Goal: Find specific page/section: Find specific page/section

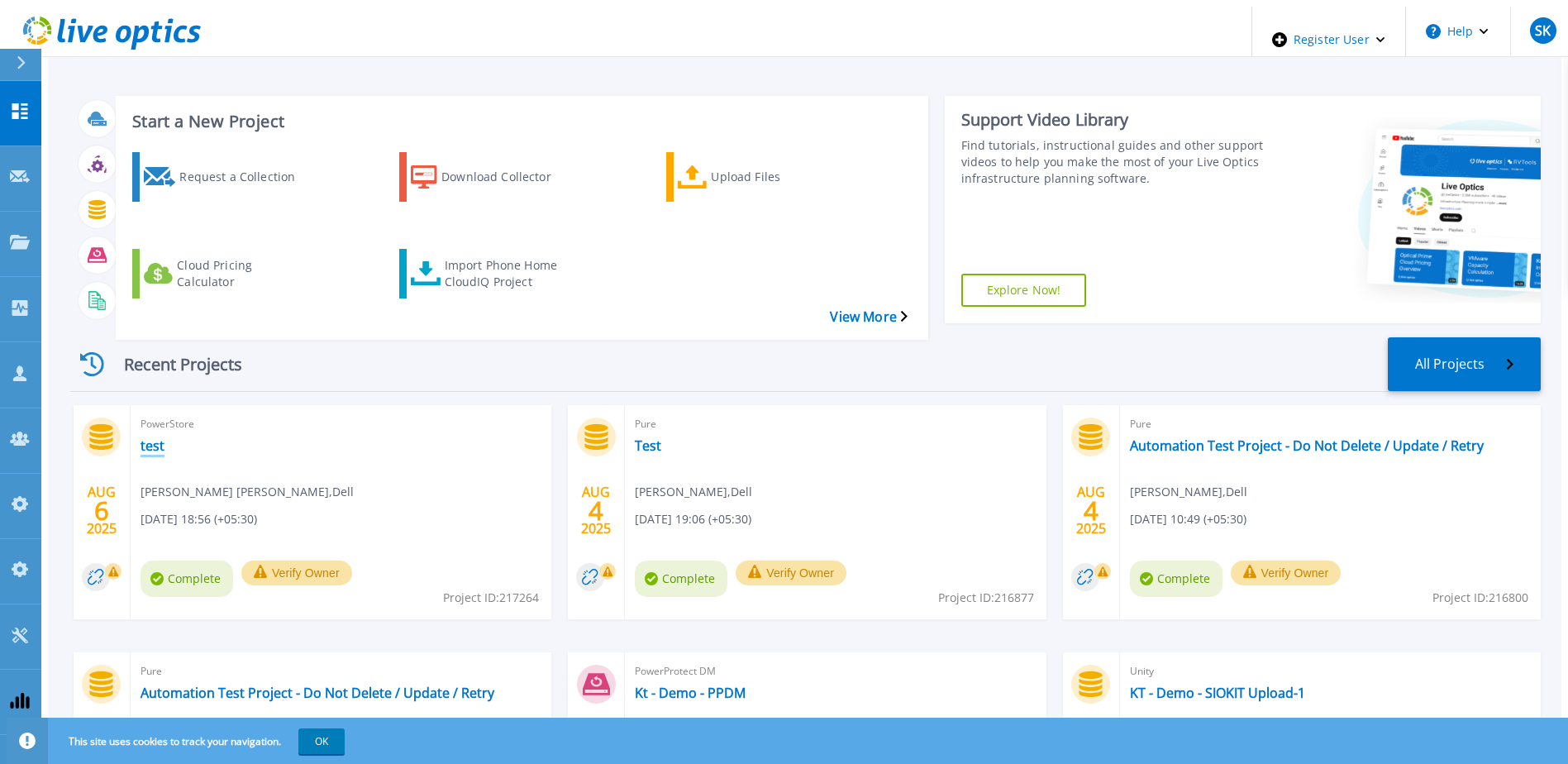
click at [145, 437] on link "test" at bounding box center [152, 445] width 24 height 16
